Goal: Contribute content: Add original content to the website for others to see

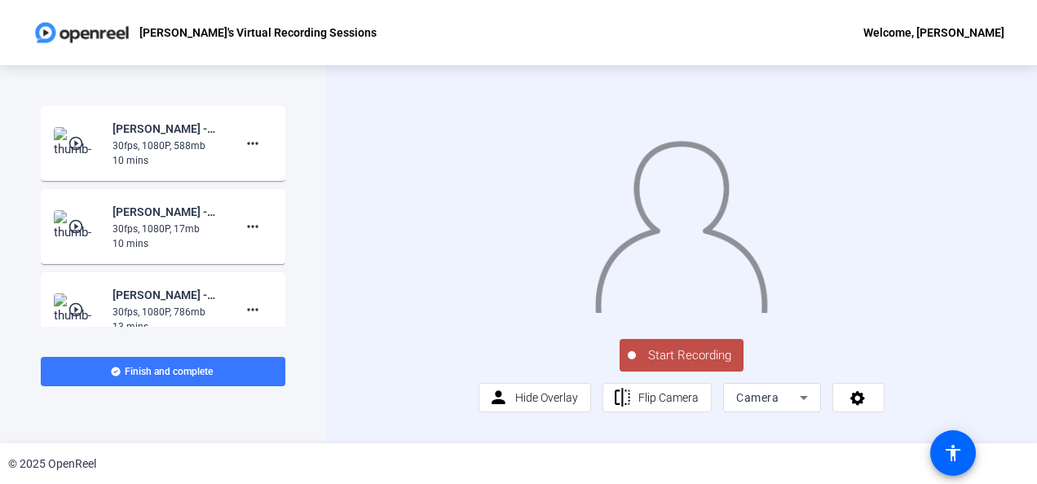
scroll to position [41, 0]
click at [546, 404] on span "Hide Overlay" at bounding box center [546, 397] width 63 height 13
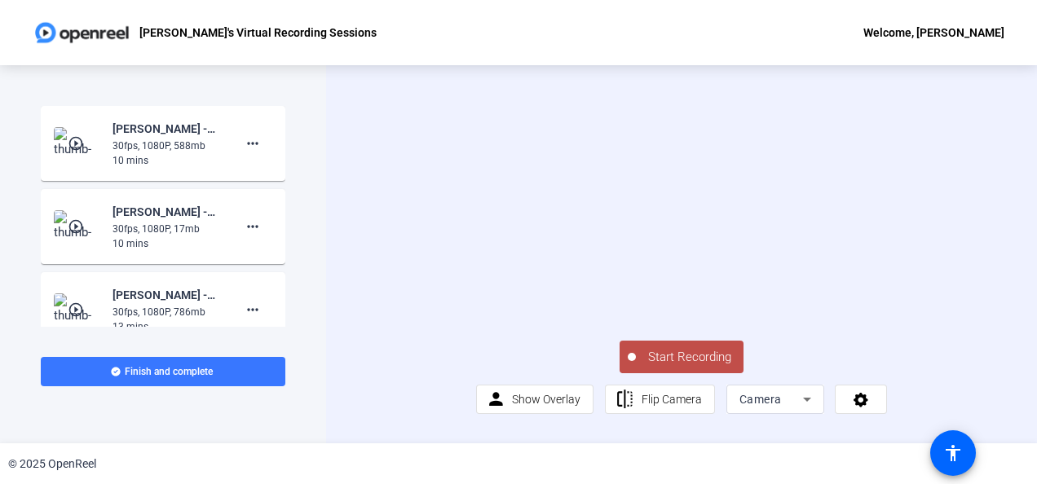
click at [680, 362] on span "Start Recording" at bounding box center [690, 357] width 108 height 19
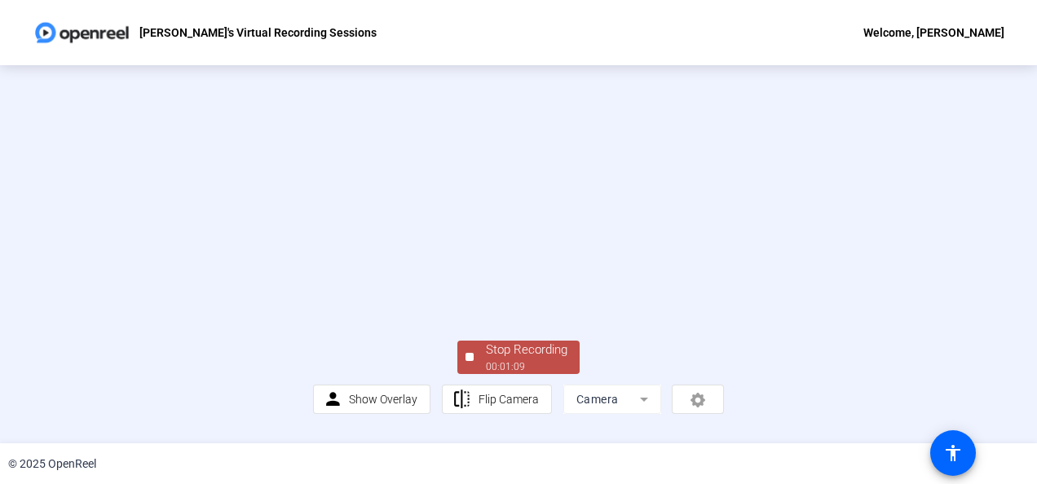
scroll to position [62, 0]
click at [517, 359] on div "Stop Recording" at bounding box center [526, 350] width 81 height 19
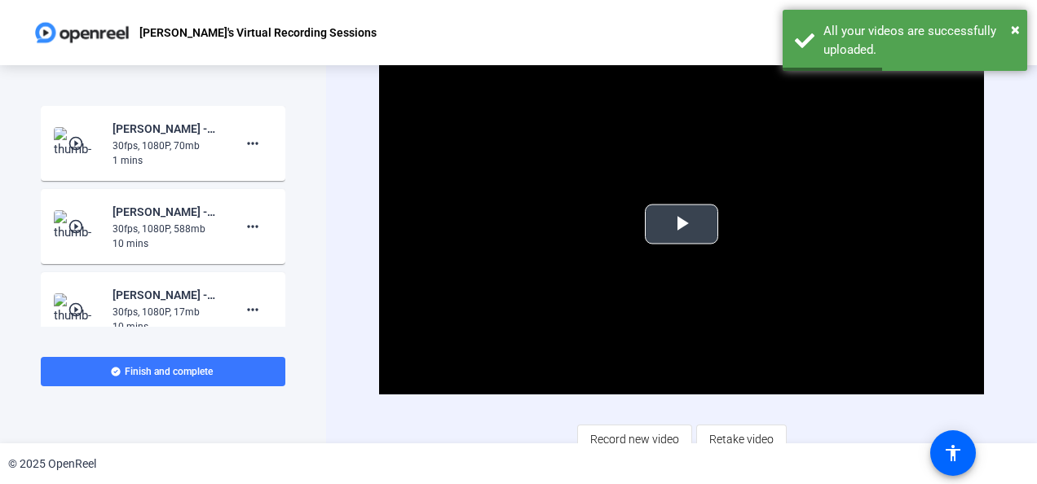
click at [681, 224] on span "Video Player" at bounding box center [681, 224] width 0 height 0
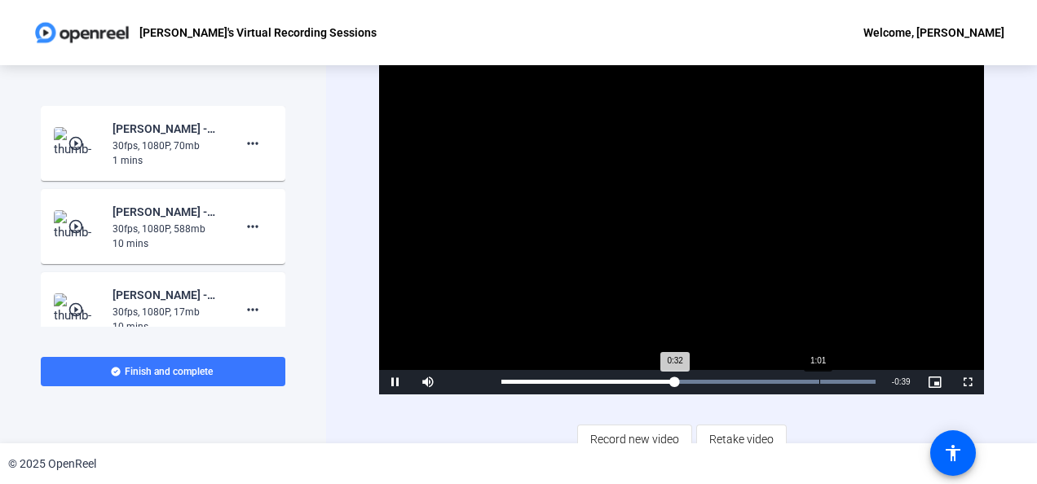
click at [817, 380] on div "Loaded : 100.00% 1:01 0:32" at bounding box center [687, 382] width 373 height 4
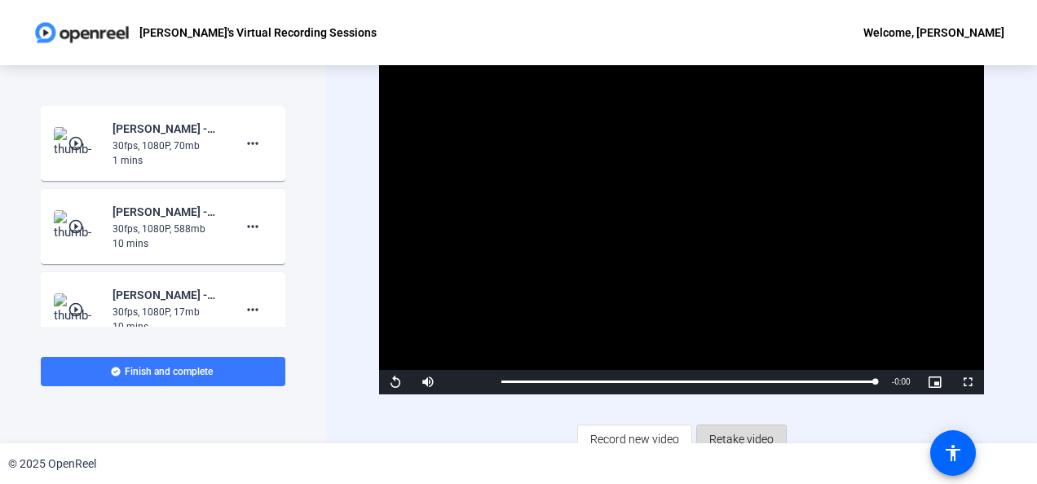
click at [737, 432] on span "Retake video" at bounding box center [741, 439] width 64 height 31
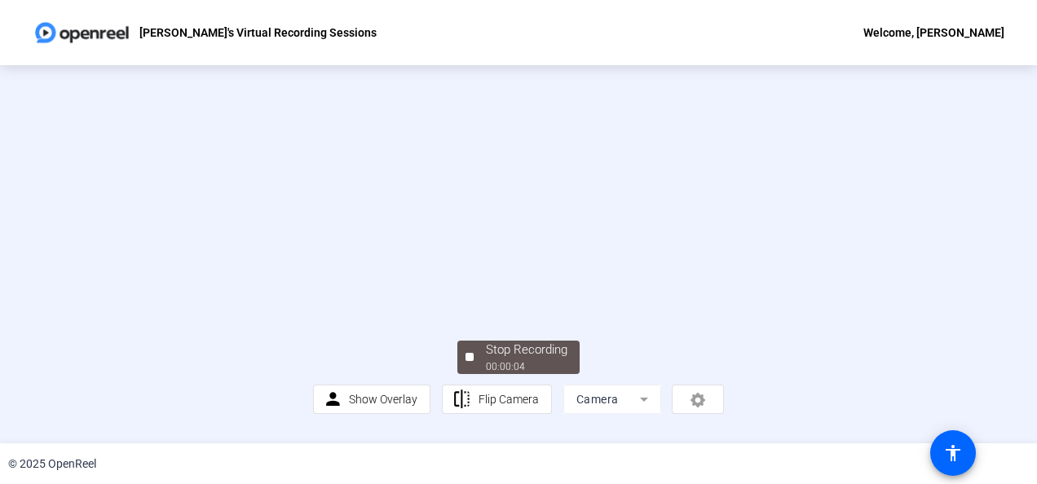
click at [654, 271] on video at bounding box center [519, 210] width 412 height 231
click at [522, 359] on div "Stop Recording" at bounding box center [526, 350] width 81 height 19
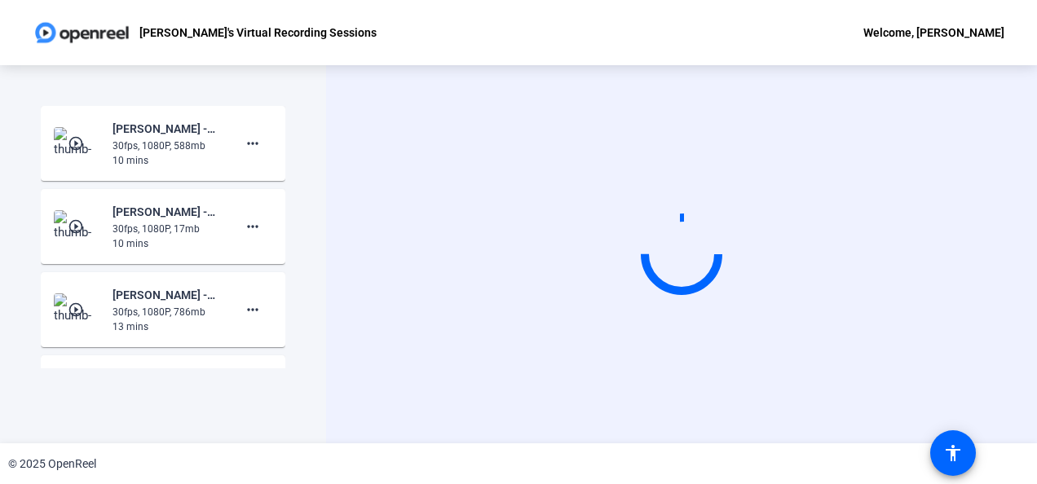
scroll to position [0, 0]
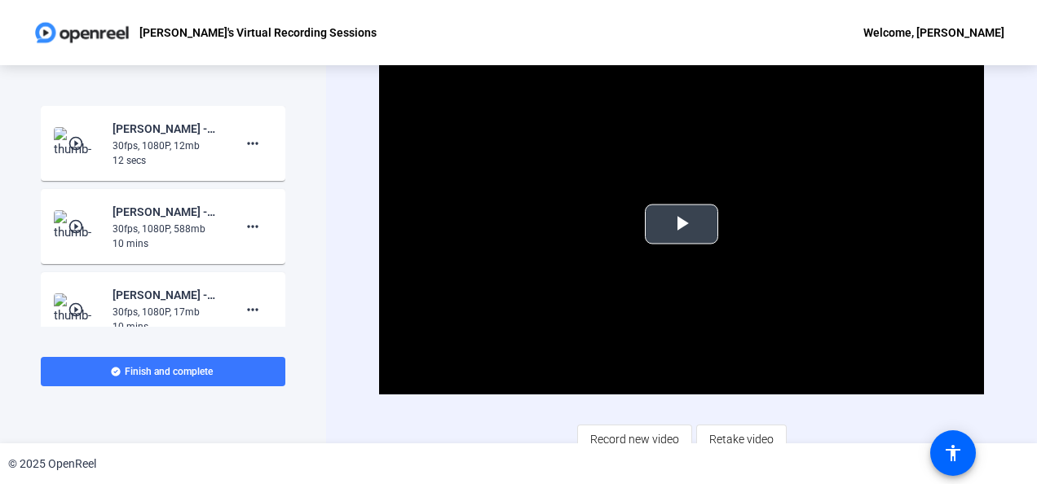
click at [681, 224] on span "Video Player" at bounding box center [681, 224] width 0 height 0
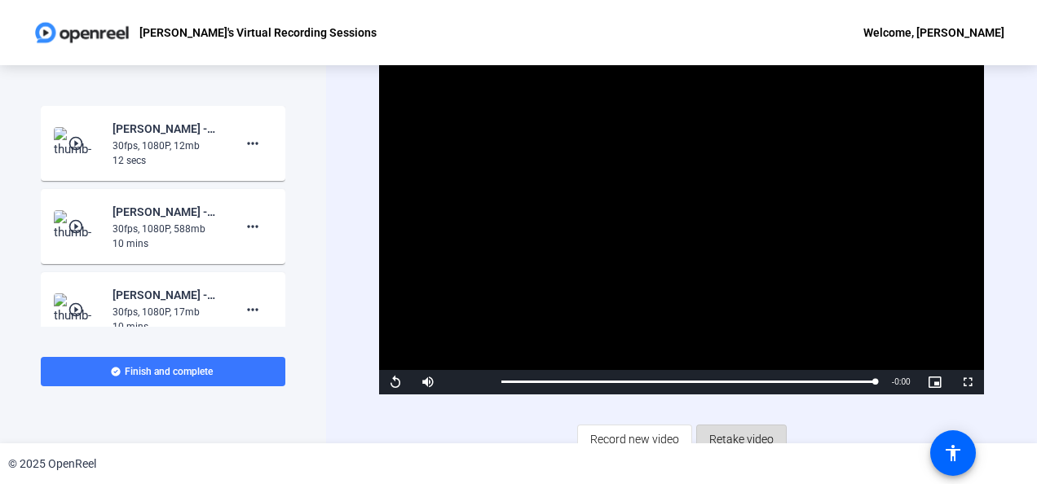
click at [740, 429] on span "Retake video" at bounding box center [741, 439] width 64 height 31
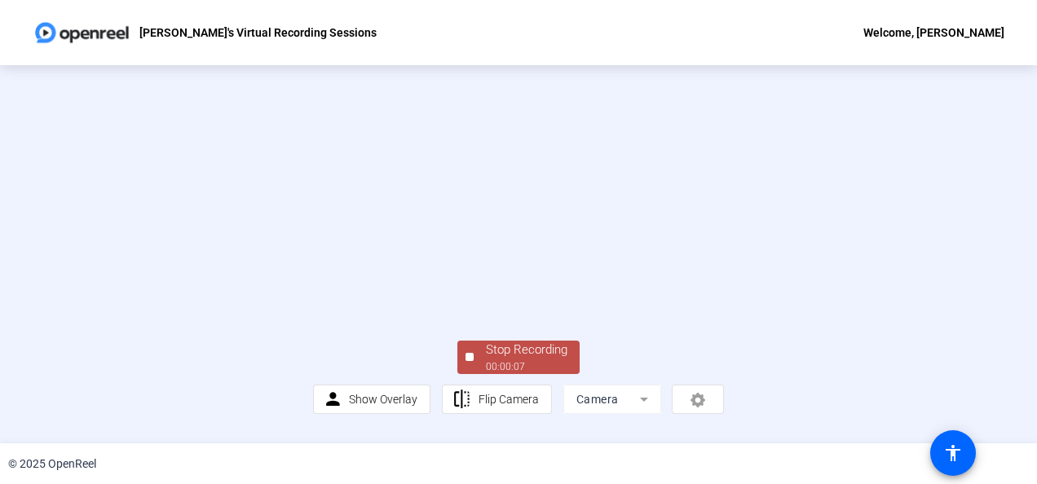
scroll to position [108, 0]
click at [515, 359] on div "Stop Recording" at bounding box center [526, 350] width 81 height 19
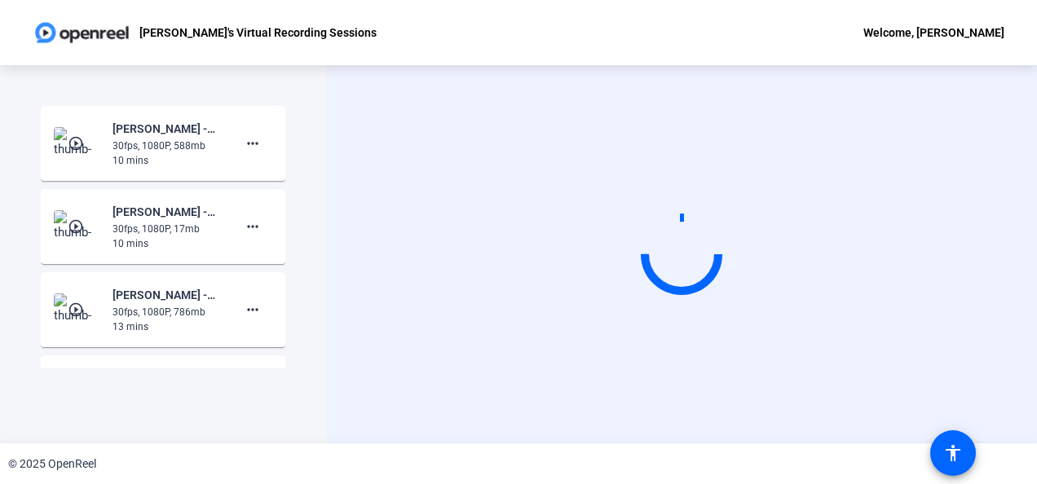
scroll to position [0, 0]
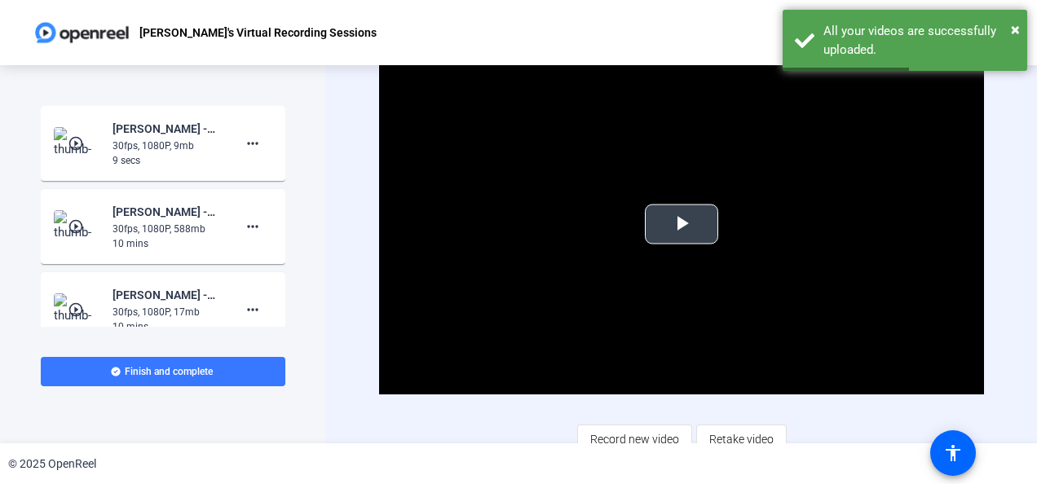
click at [681, 224] on span "Video Player" at bounding box center [681, 224] width 0 height 0
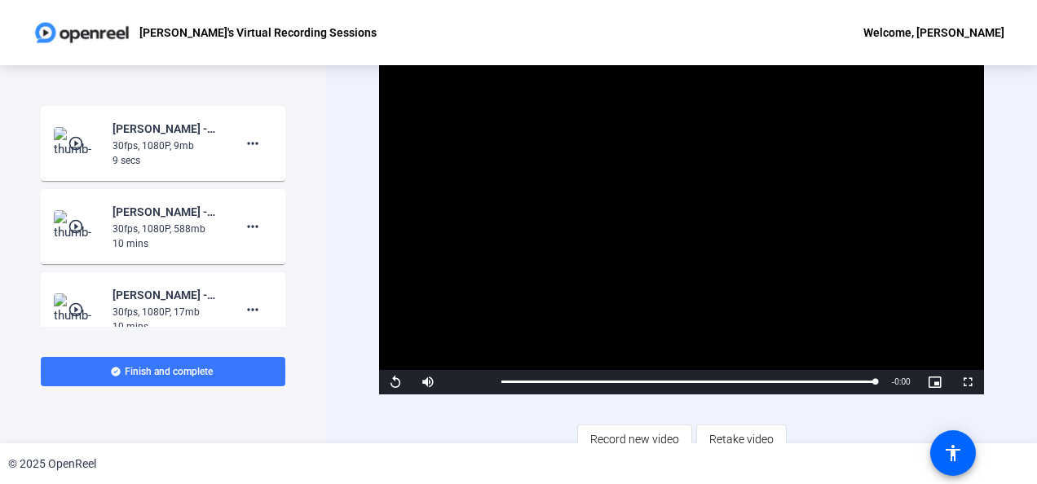
scroll to position [13, 0]
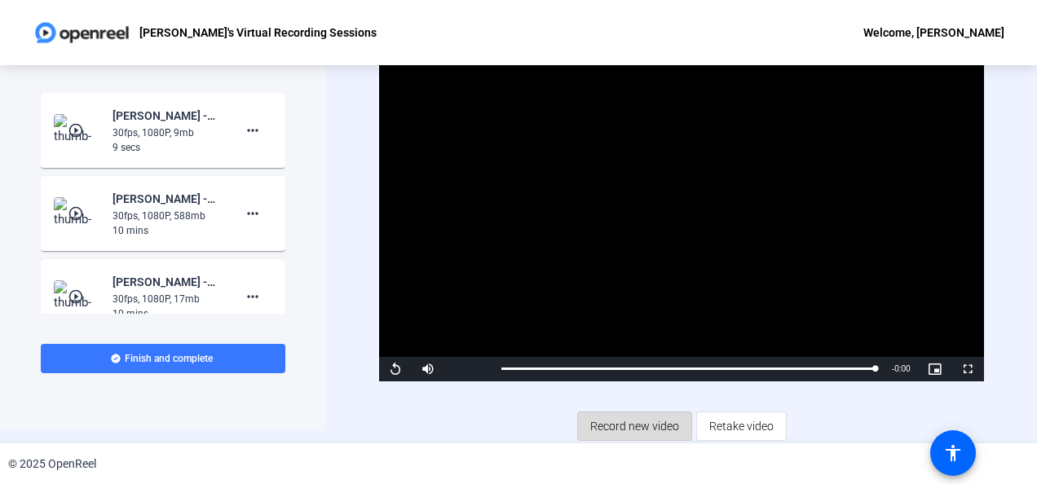
click at [649, 418] on span "Record new video" at bounding box center [634, 426] width 89 height 31
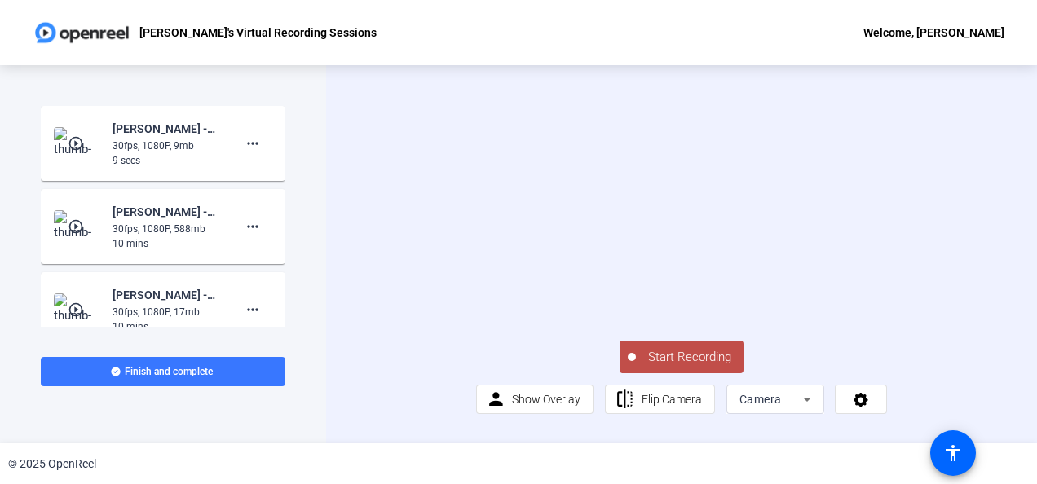
scroll to position [41, 0]
click at [788, 409] on div "Camera" at bounding box center [771, 400] width 64 height 20
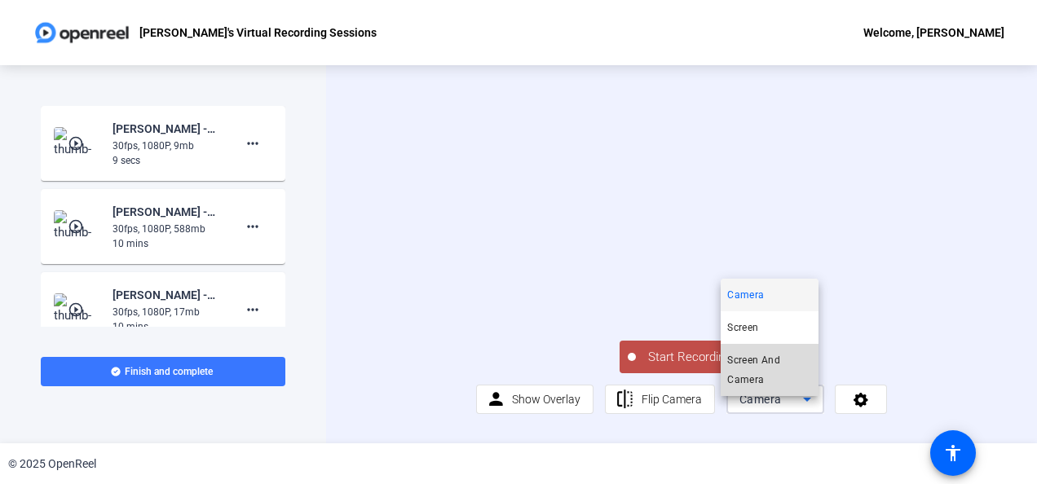
click at [769, 377] on span "Screen And Camera" at bounding box center [769, 369] width 85 height 39
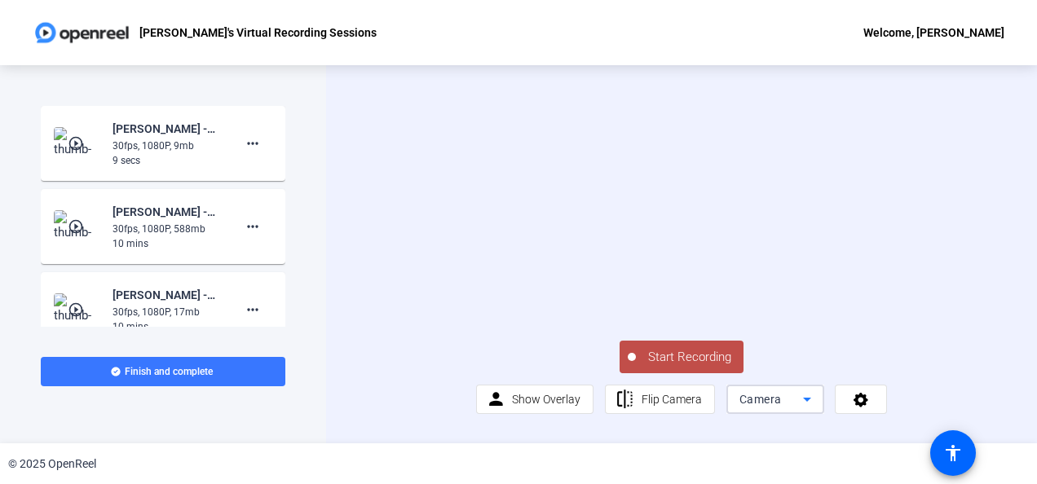
scroll to position [0, 0]
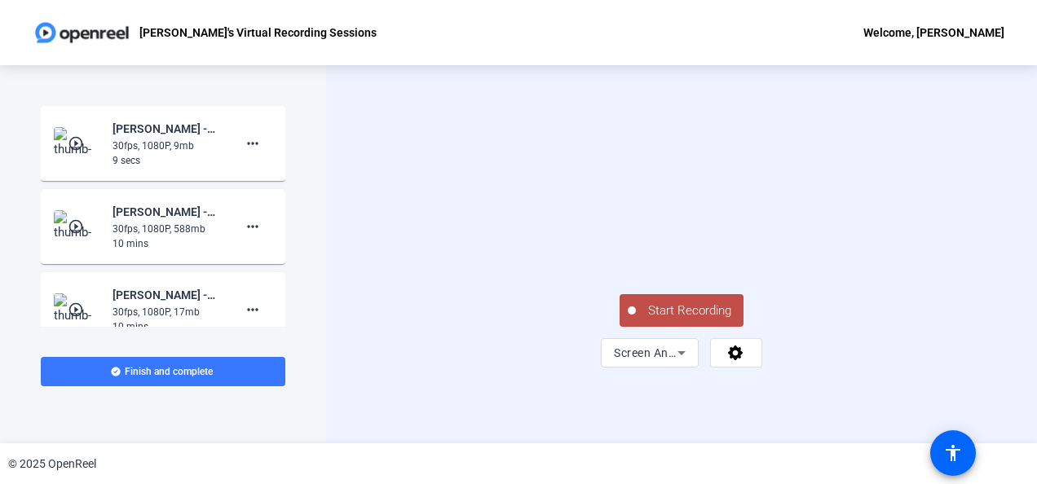
click at [691, 320] on span "Start Recording" at bounding box center [690, 311] width 108 height 19
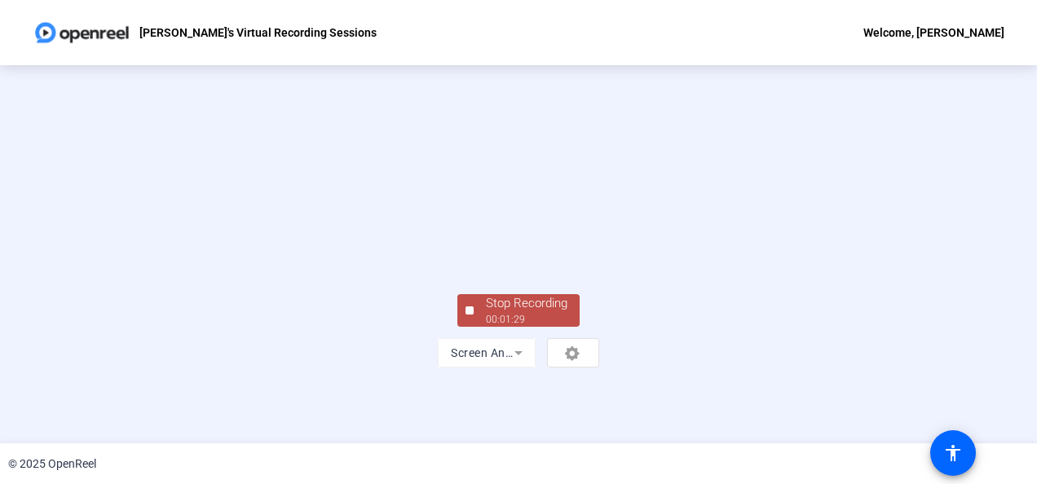
scroll to position [118, 0]
click at [524, 313] on div "Stop Recording" at bounding box center [526, 303] width 81 height 19
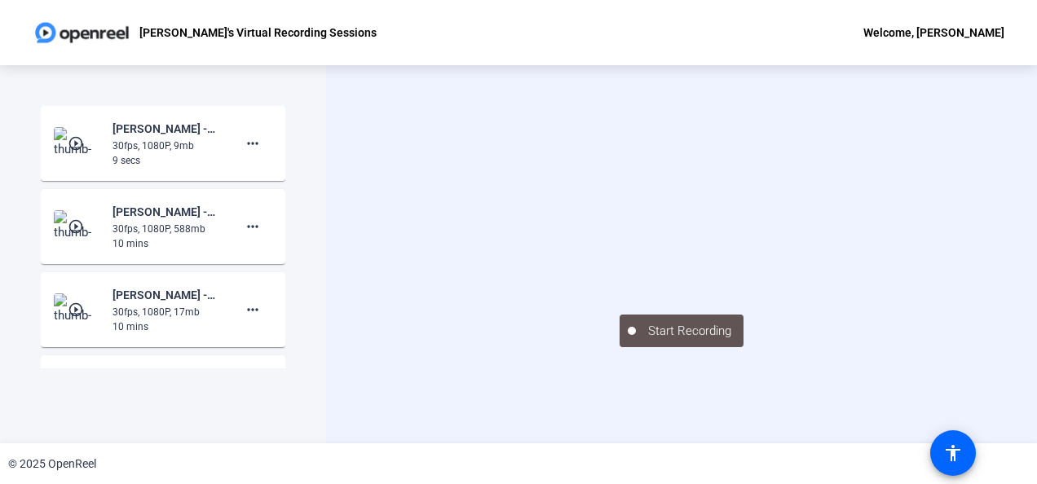
scroll to position [0, 0]
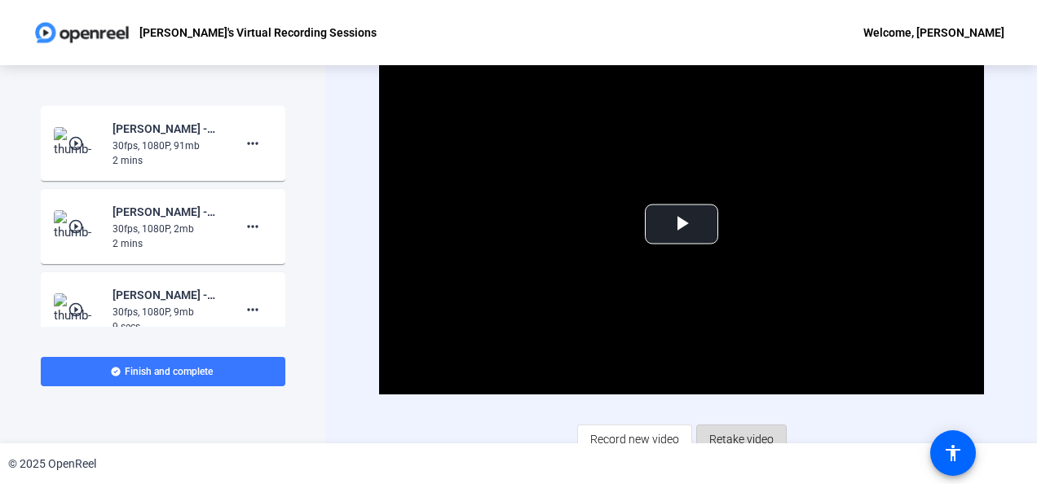
click at [743, 432] on span "Retake video" at bounding box center [741, 439] width 64 height 31
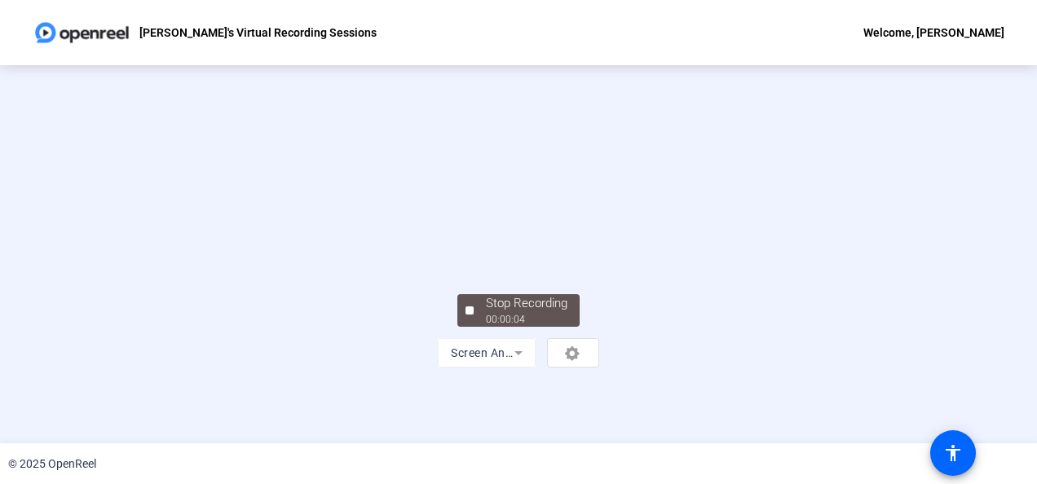
scroll to position [3, 0]
click at [396, 279] on video at bounding box center [518, 210] width 244 height 138
click at [510, 313] on div "Stop Recording" at bounding box center [526, 303] width 81 height 19
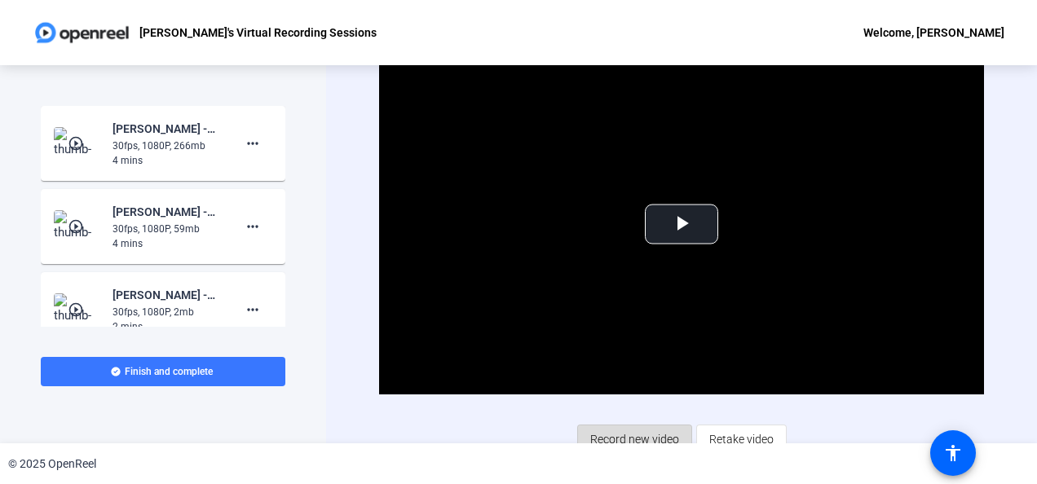
click at [647, 432] on span "Record new video" at bounding box center [634, 439] width 89 height 31
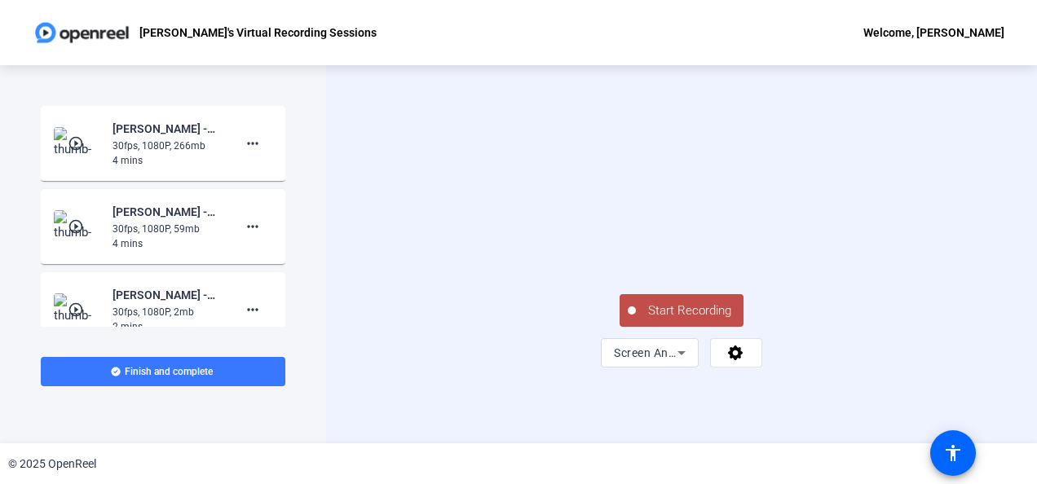
click at [690, 320] on span "Start Recording" at bounding box center [690, 311] width 108 height 19
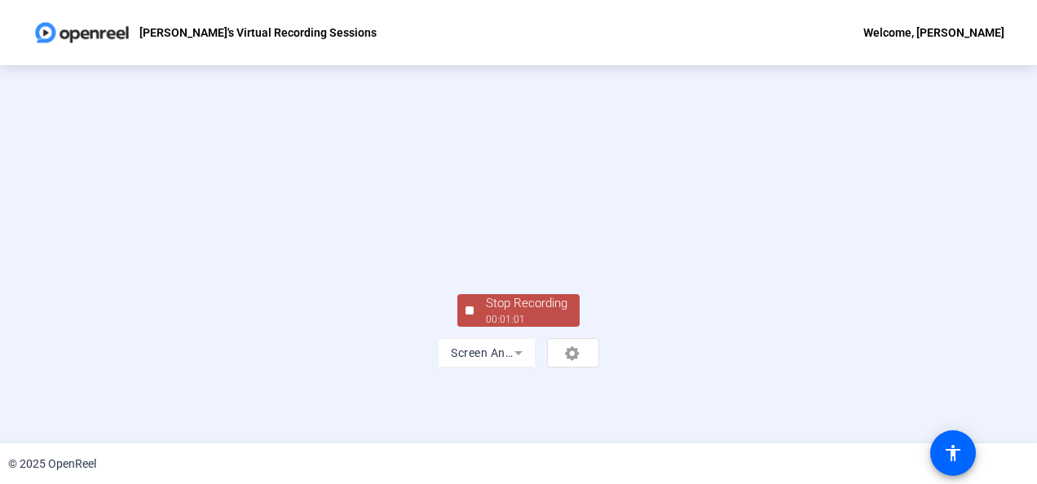
scroll to position [11, 0]
click at [396, 279] on video at bounding box center [518, 210] width 244 height 138
click at [539, 313] on div "Stop Recording" at bounding box center [526, 303] width 81 height 19
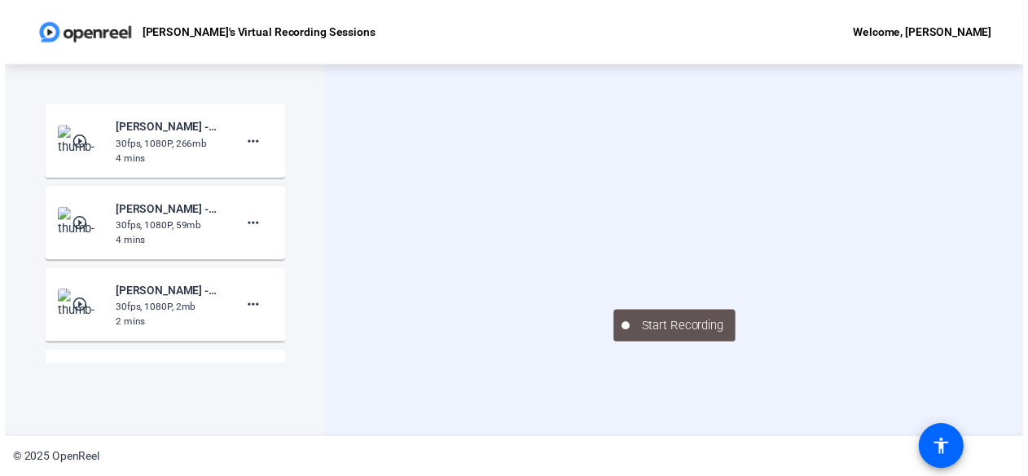
scroll to position [1, 0]
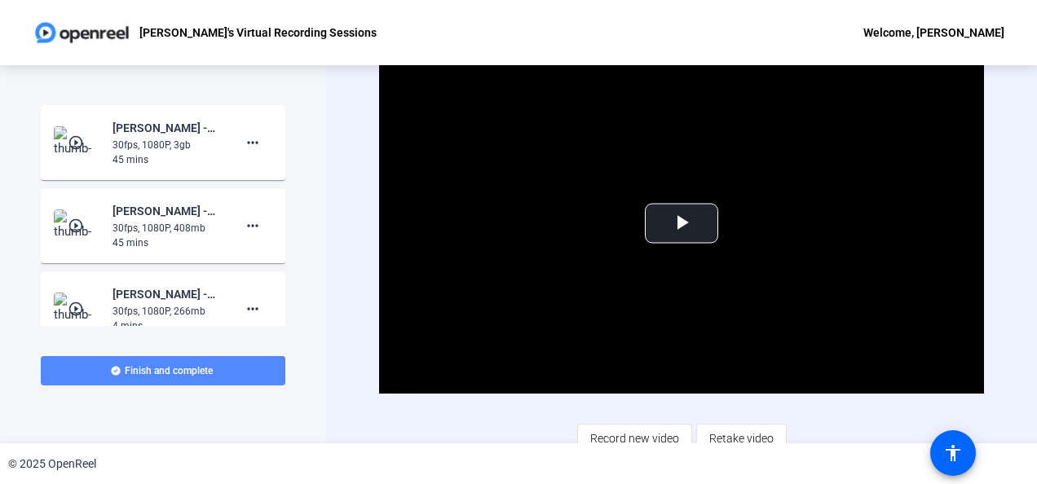
click at [192, 369] on span "Finish and complete" at bounding box center [169, 370] width 88 height 13
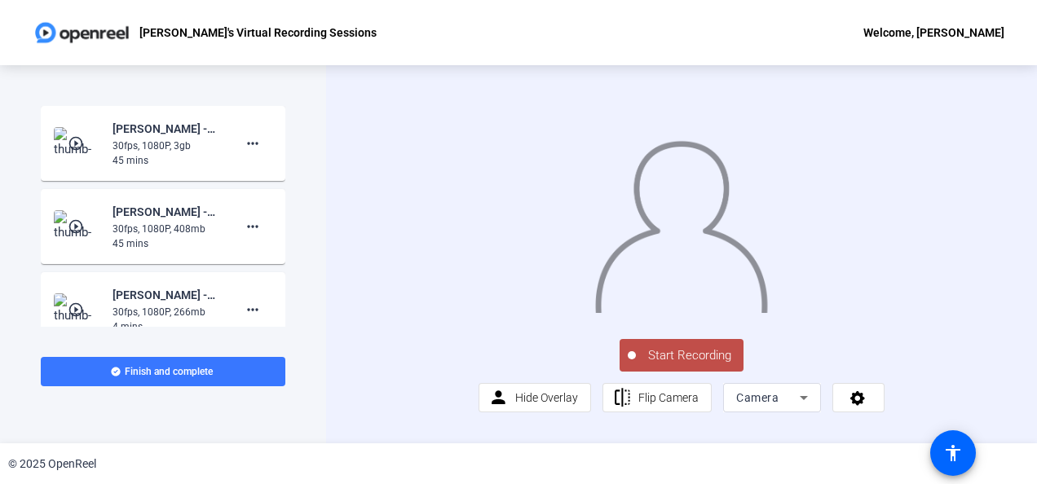
click at [72, 143] on mat-icon "play_circle_outline" at bounding box center [78, 143] width 20 height 16
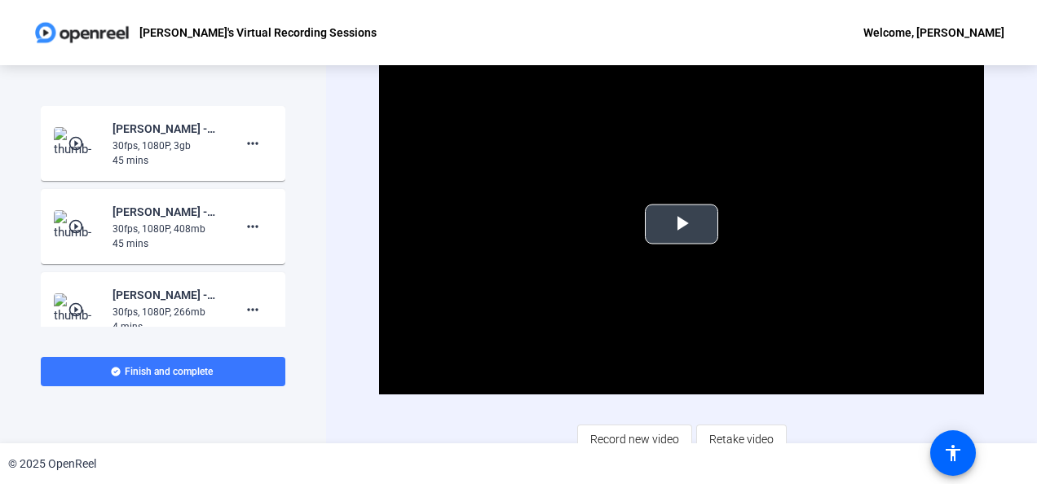
click at [681, 224] on span "Video Player" at bounding box center [681, 224] width 0 height 0
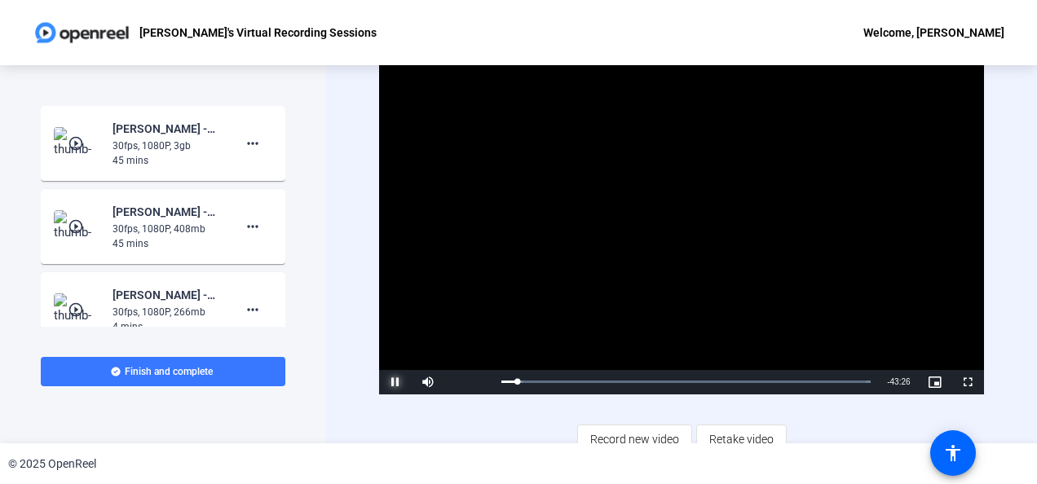
click at [395, 382] on span "Video Player" at bounding box center [395, 382] width 33 height 0
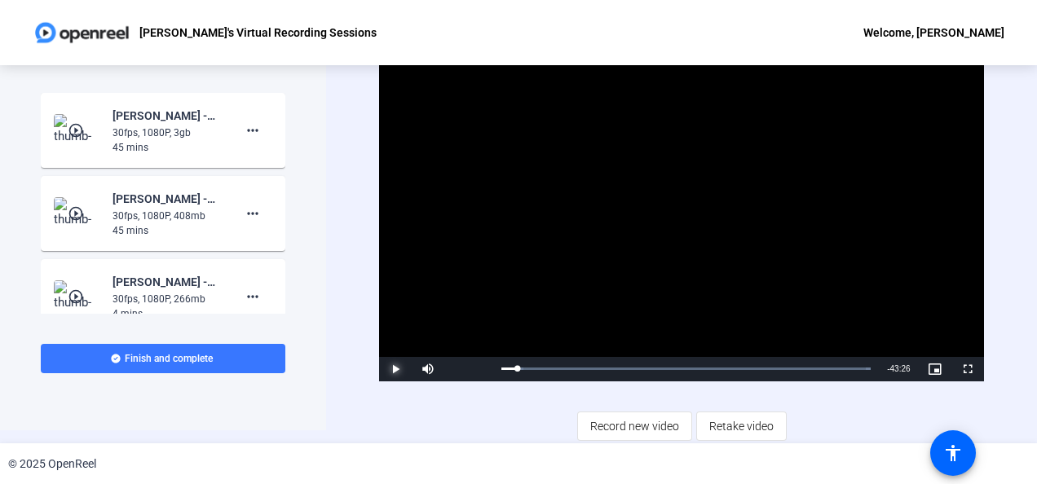
scroll to position [13, 0]
click at [597, 425] on span "Record new video" at bounding box center [634, 426] width 89 height 31
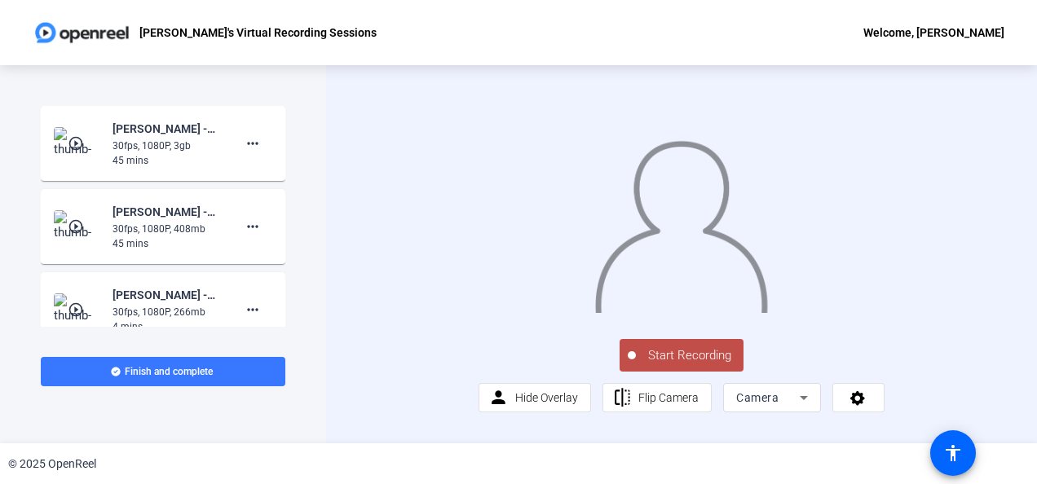
scroll to position [41, 0]
click at [528, 404] on span "Hide Overlay" at bounding box center [546, 397] width 63 height 13
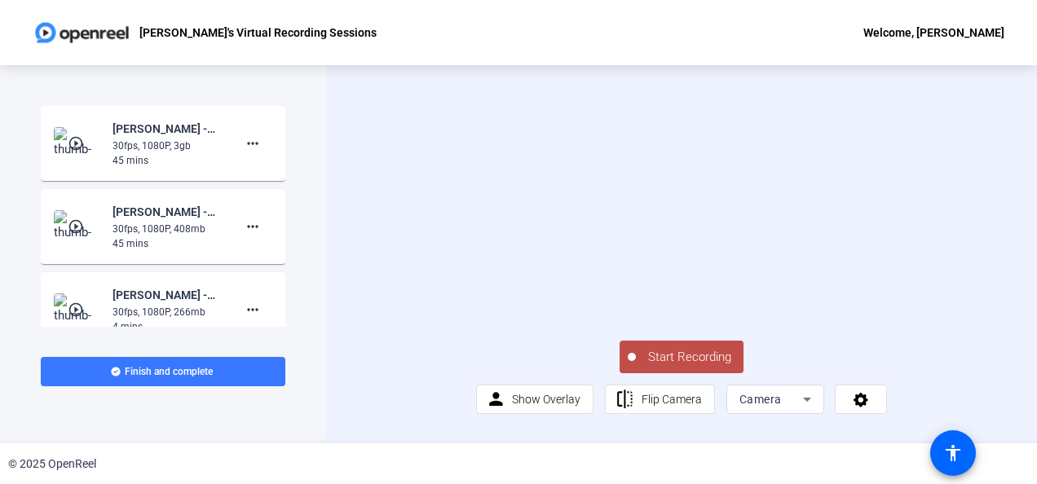
click at [673, 364] on span "Start Recording" at bounding box center [690, 357] width 108 height 19
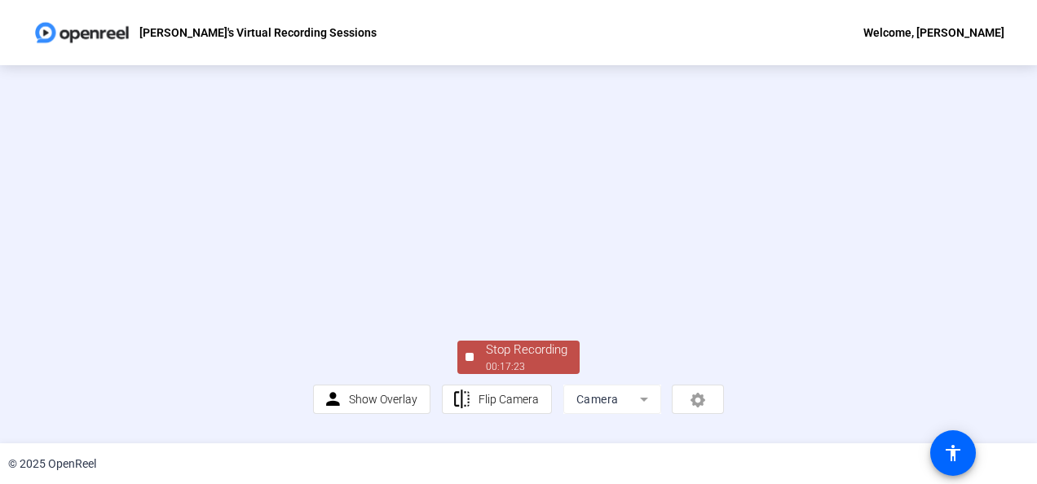
scroll to position [119, 0]
click at [526, 374] on div "00:17:25" at bounding box center [526, 366] width 81 height 15
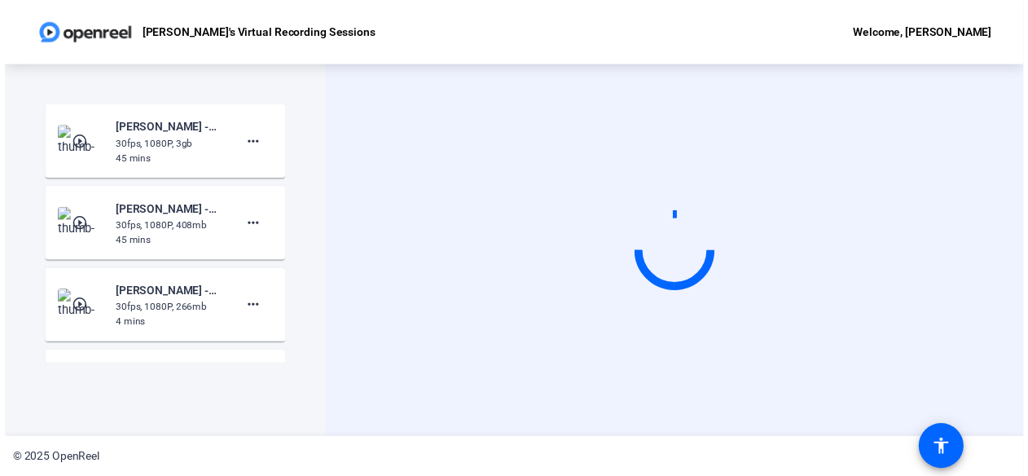
scroll to position [0, 0]
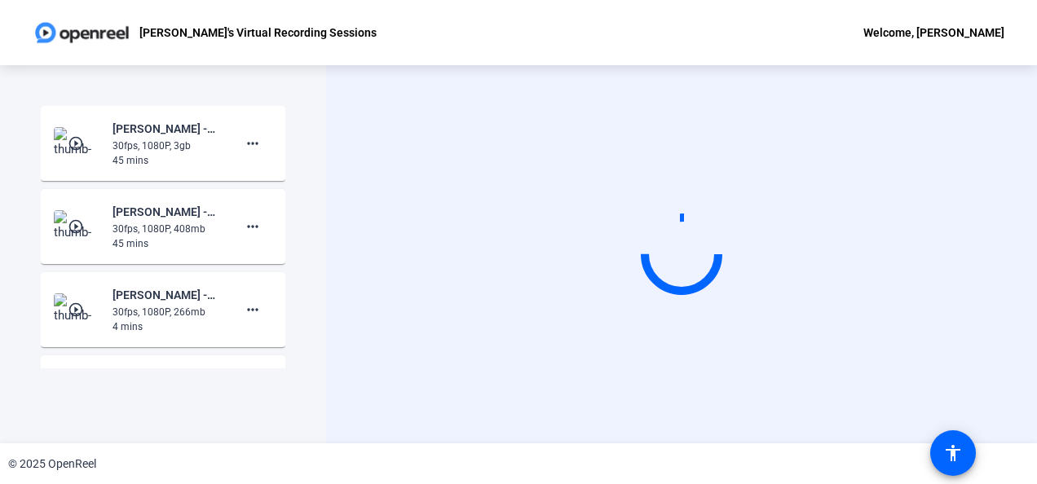
click at [559, 231] on video at bounding box center [681, 255] width 244 height 138
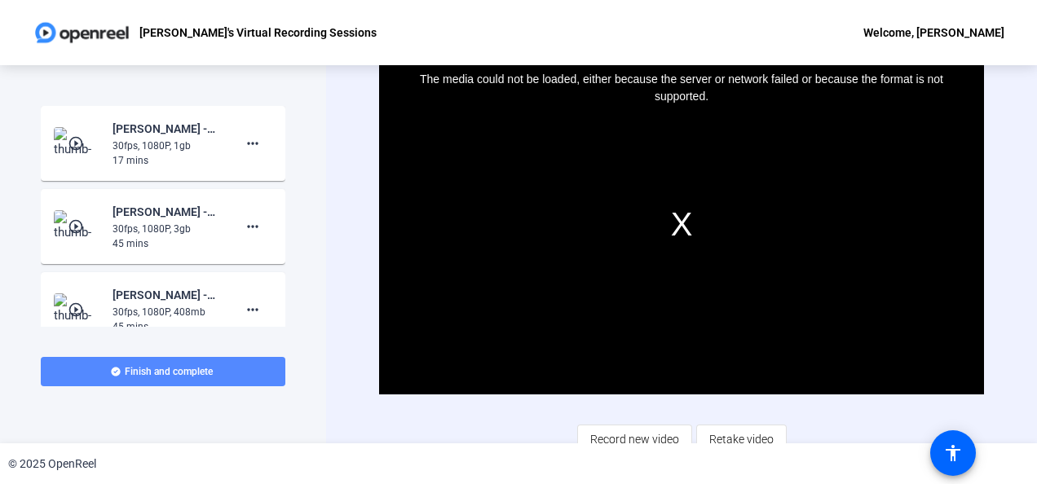
click at [158, 370] on span "Finish and complete" at bounding box center [169, 371] width 88 height 13
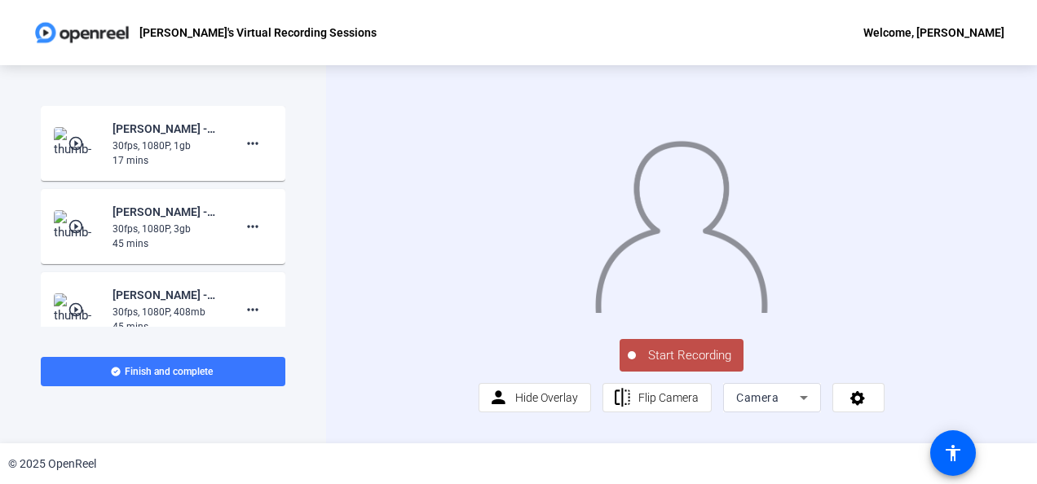
click at [83, 139] on mat-icon "play_circle_outline" at bounding box center [78, 143] width 20 height 16
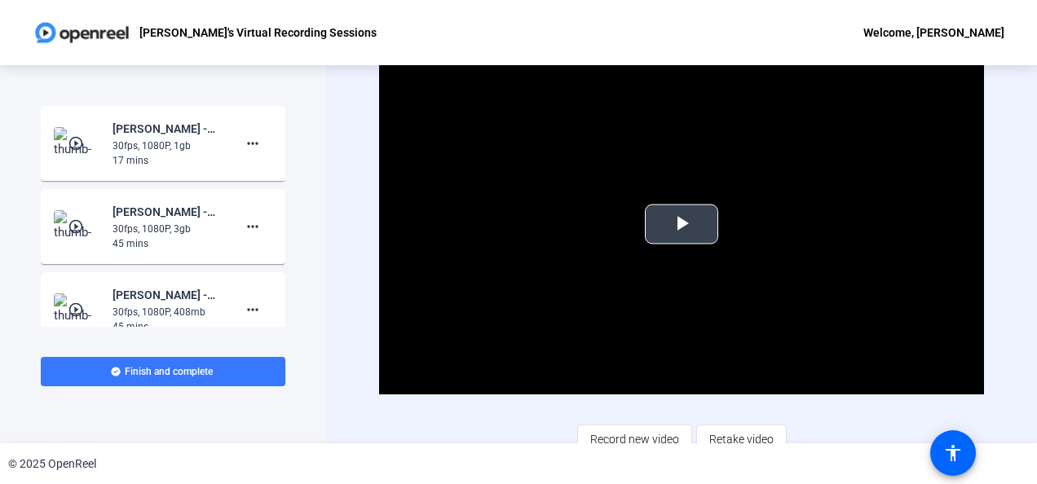
click at [681, 224] on span "Video Player" at bounding box center [681, 224] width 0 height 0
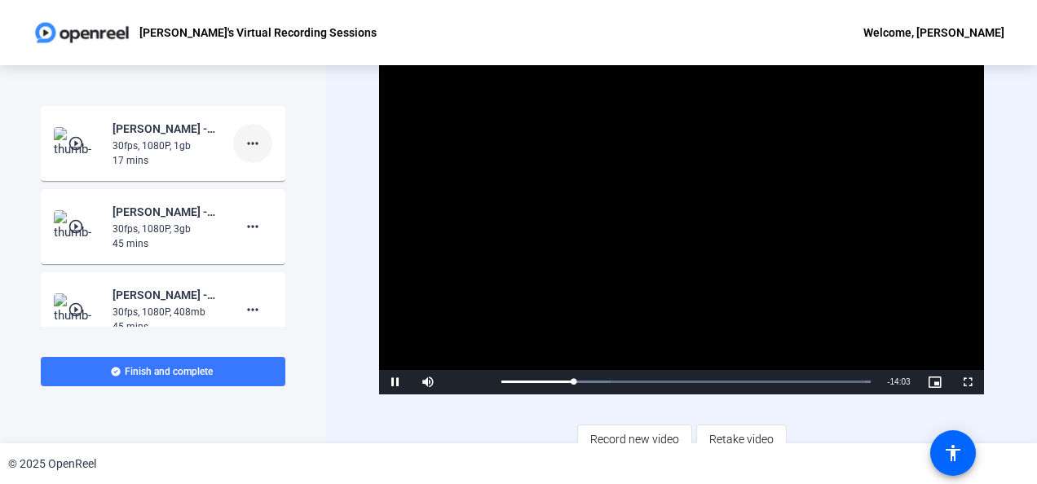
click at [246, 142] on mat-icon "more_horiz" at bounding box center [253, 144] width 20 height 20
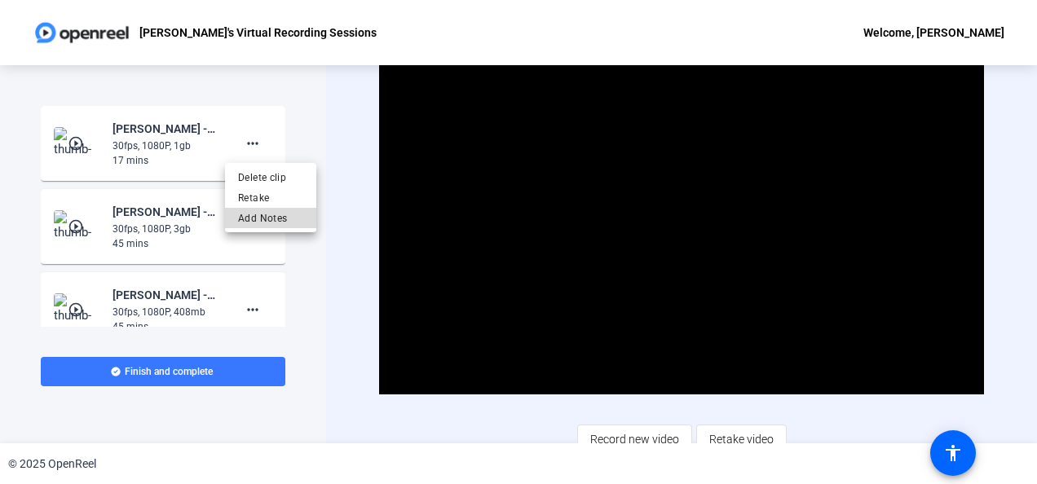
click at [247, 221] on span "Add Notes" at bounding box center [270, 219] width 65 height 20
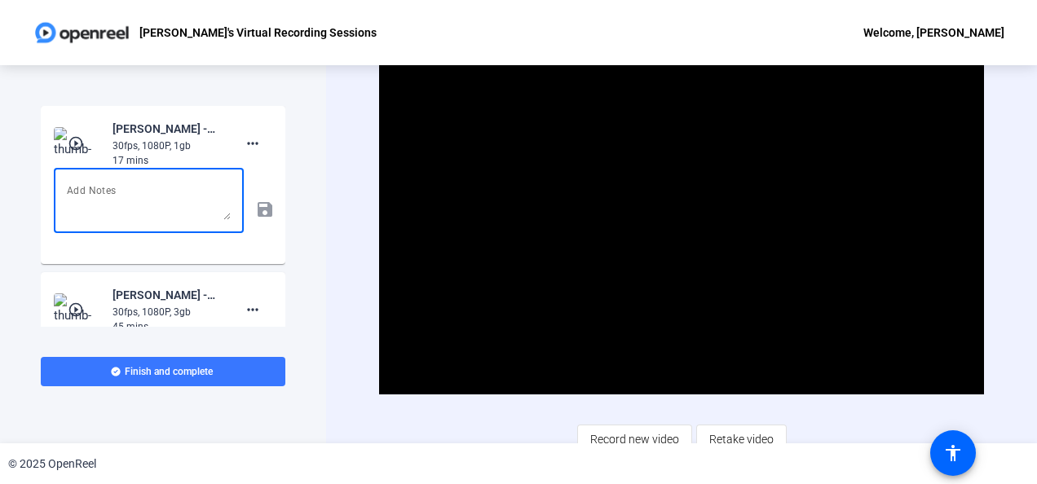
click at [161, 196] on textarea at bounding box center [149, 200] width 164 height 39
type textarea "Module 12: Guided Reflection"
click at [256, 212] on mat-icon "save" at bounding box center [263, 210] width 17 height 20
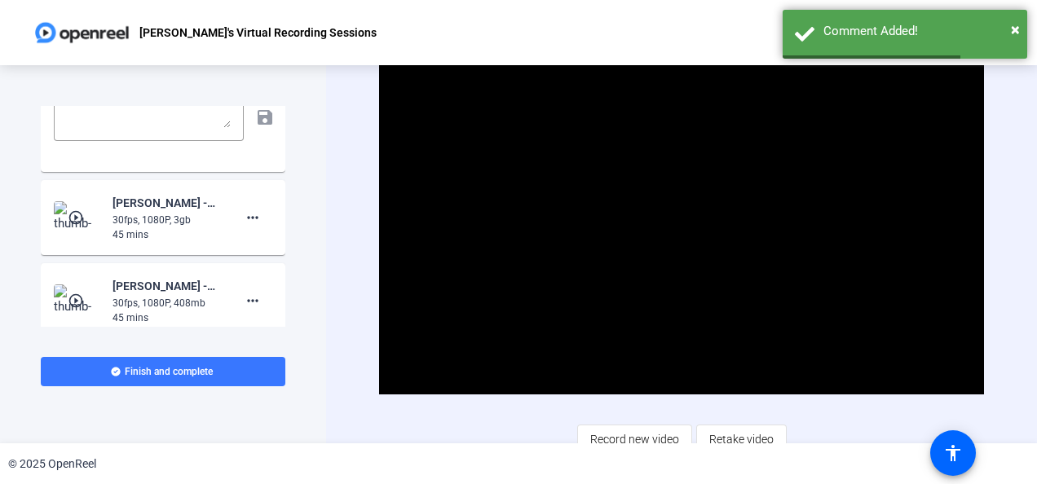
scroll to position [91, 0]
click at [248, 222] on mat-icon "more_horiz" at bounding box center [253, 219] width 20 height 20
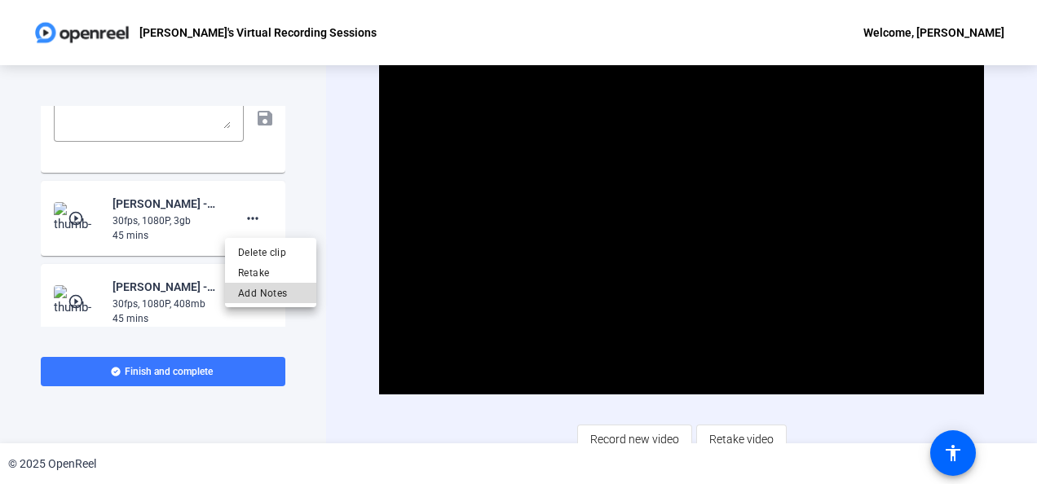
click at [250, 288] on span "Add Notes" at bounding box center [270, 294] width 65 height 20
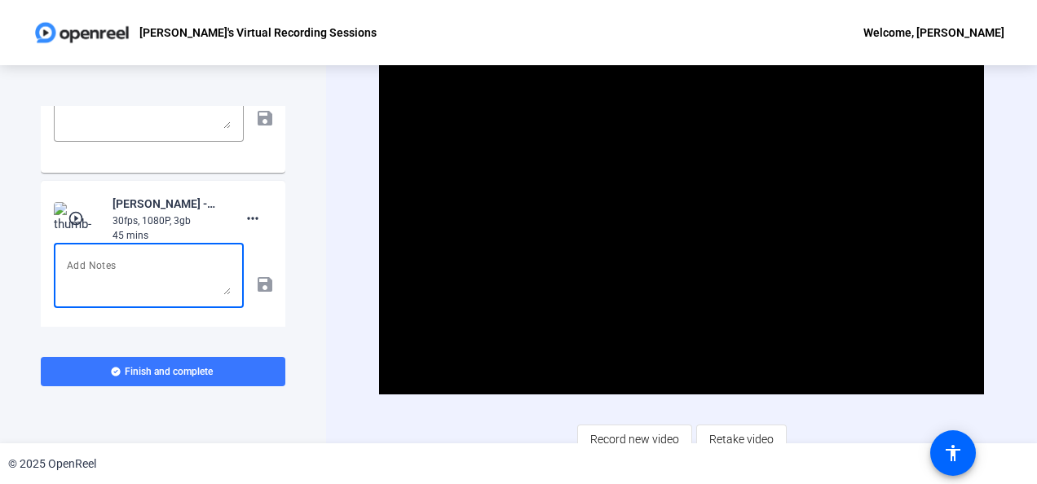
click at [158, 263] on textarea at bounding box center [149, 275] width 164 height 39
type textarea "Module 12 LEcture"
click at [255, 287] on mat-icon "save" at bounding box center [263, 285] width 17 height 20
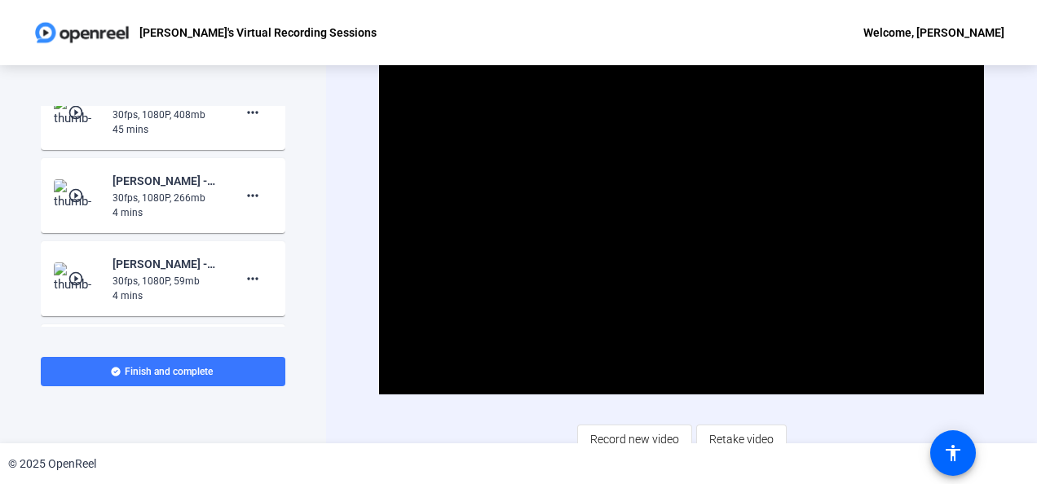
scroll to position [364, 0]
click at [245, 192] on mat-icon "more_horiz" at bounding box center [253, 195] width 20 height 20
click at [244, 230] on span "Delete clip" at bounding box center [270, 228] width 65 height 20
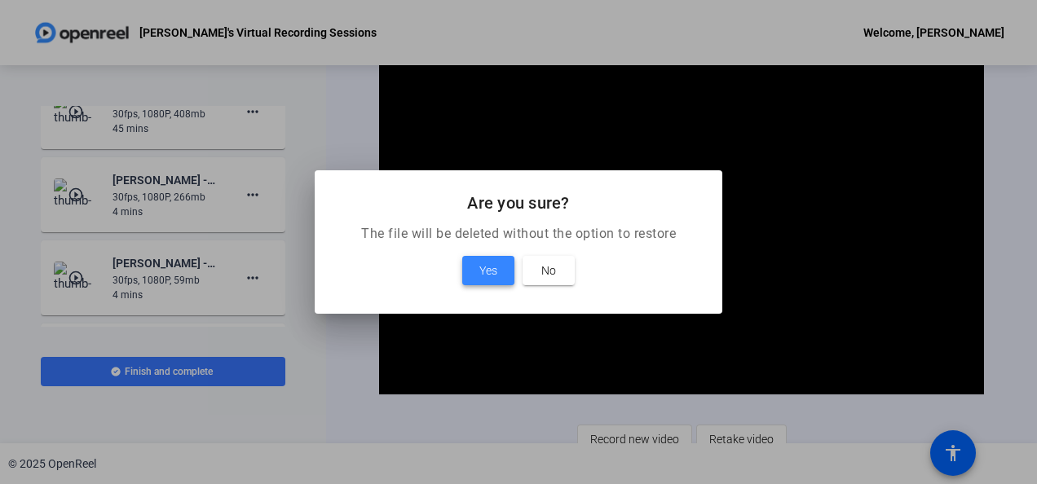
click at [489, 260] on span at bounding box center [488, 270] width 52 height 39
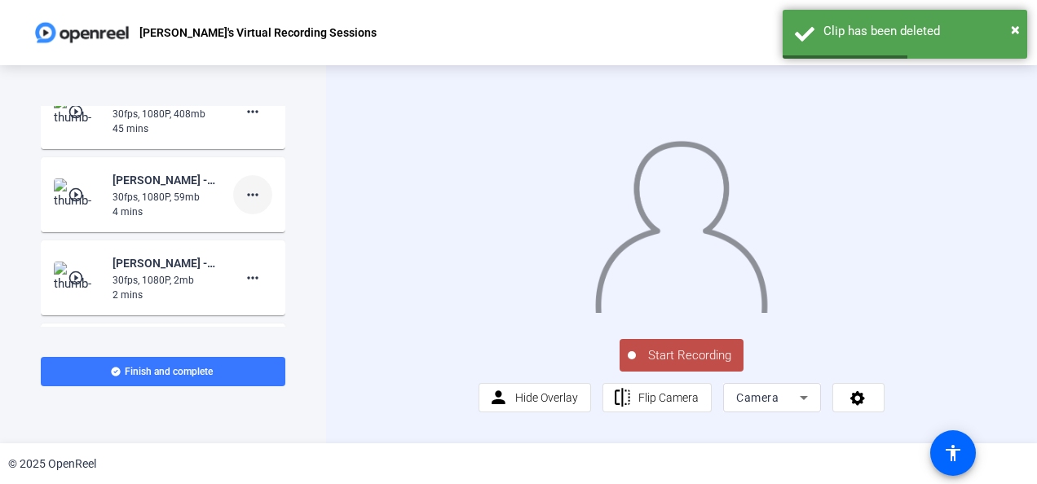
click at [246, 206] on span at bounding box center [252, 194] width 39 height 39
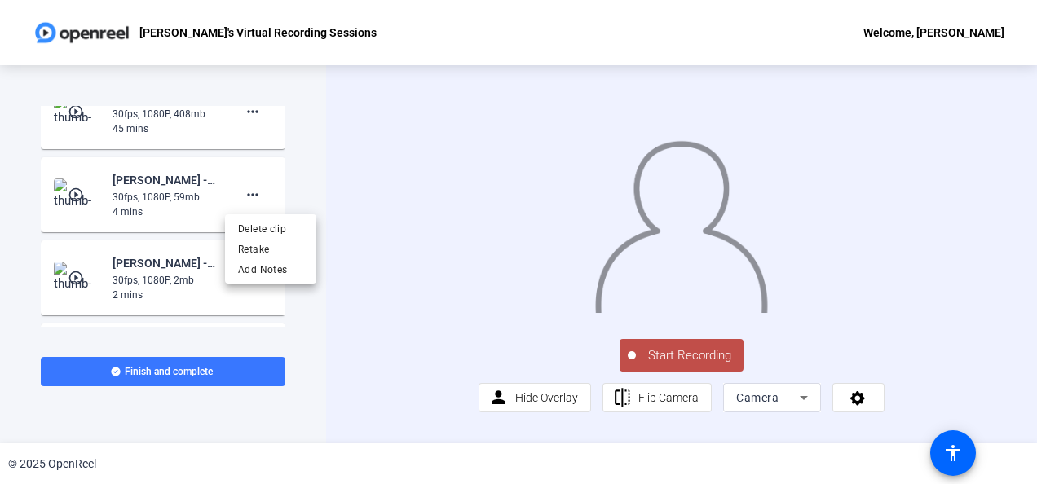
drag, startPoint x: 279, startPoint y: 149, endPoint x: 285, endPoint y: 101, distance: 48.5
click at [285, 101] on div at bounding box center [518, 242] width 1037 height 484
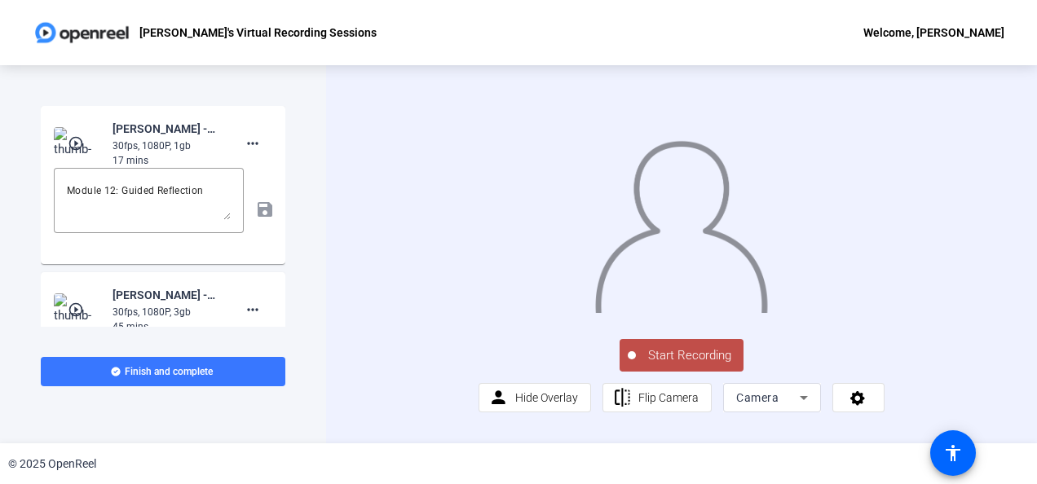
scroll to position [0, 0]
click at [72, 139] on mat-icon "play_circle_outline" at bounding box center [78, 143] width 20 height 16
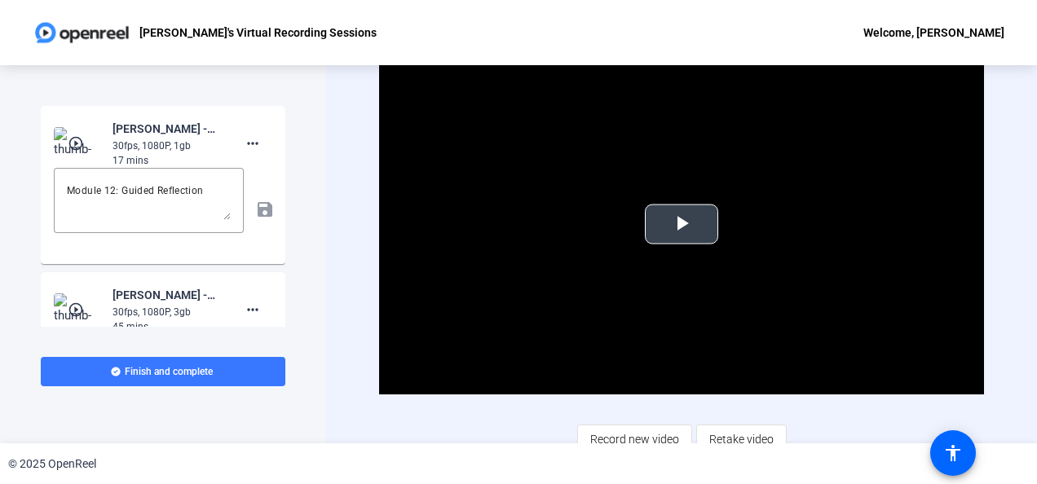
click at [681, 224] on span "Video Player" at bounding box center [681, 224] width 0 height 0
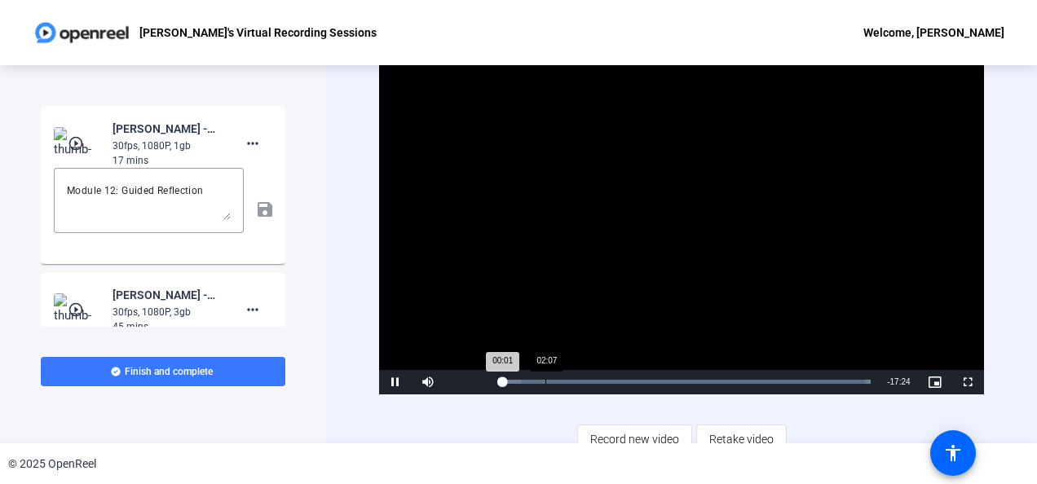
click at [544, 381] on div "Loaded : 100.00% 02:07 00:01" at bounding box center [685, 382] width 369 height 4
click at [579, 373] on div "Loaded : 100.00% 03:43 02:07" at bounding box center [685, 382] width 385 height 24
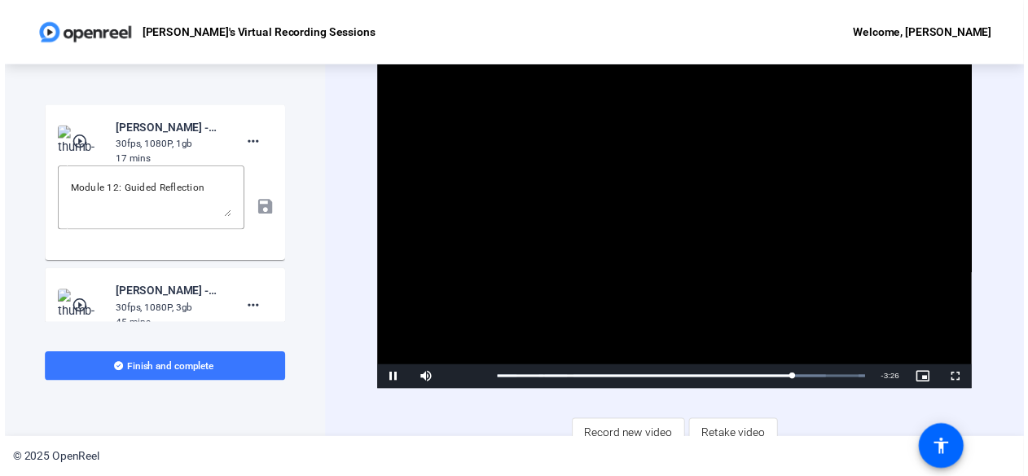
scroll to position [1, 0]
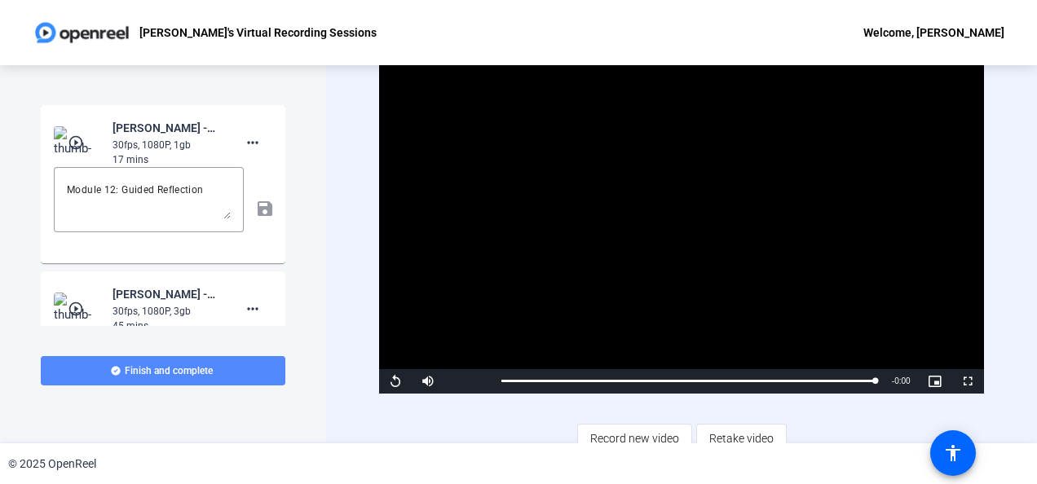
click at [205, 363] on span at bounding box center [163, 370] width 244 height 39
